Goal: Check status

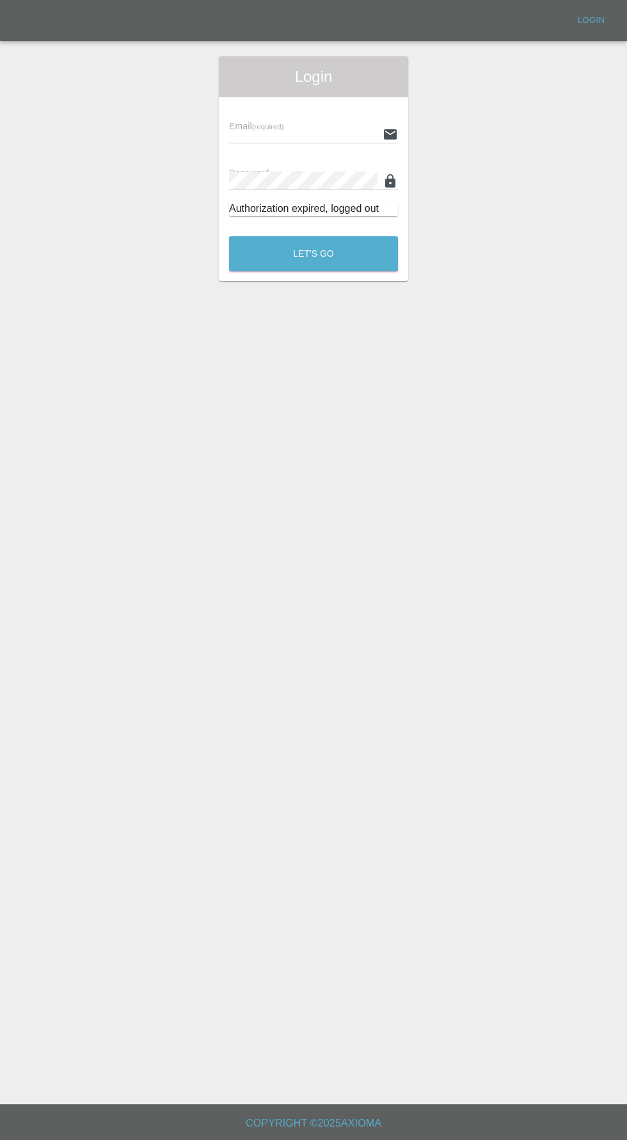
click at [268, 131] on input "text" at bounding box center [303, 134] width 149 height 19
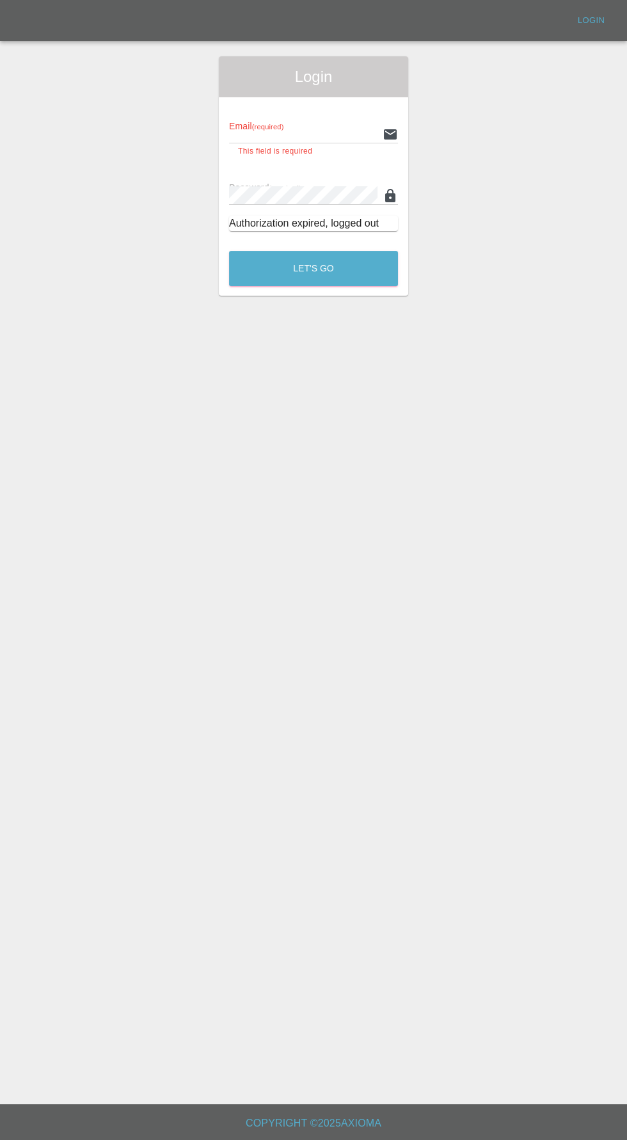
type input "[EMAIL_ADDRESS][DOMAIN_NAME]"
click at [229, 251] on button "Let's Go" at bounding box center [313, 268] width 169 height 35
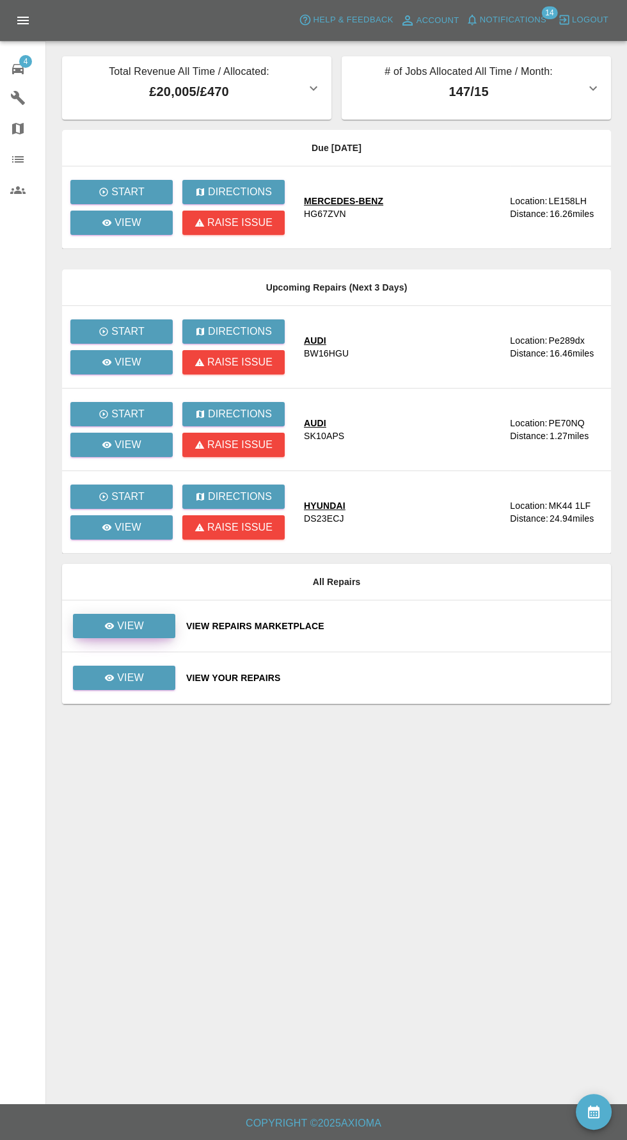
click at [124, 622] on p "View" at bounding box center [130, 625] width 27 height 15
